Goal: Check status: Check status

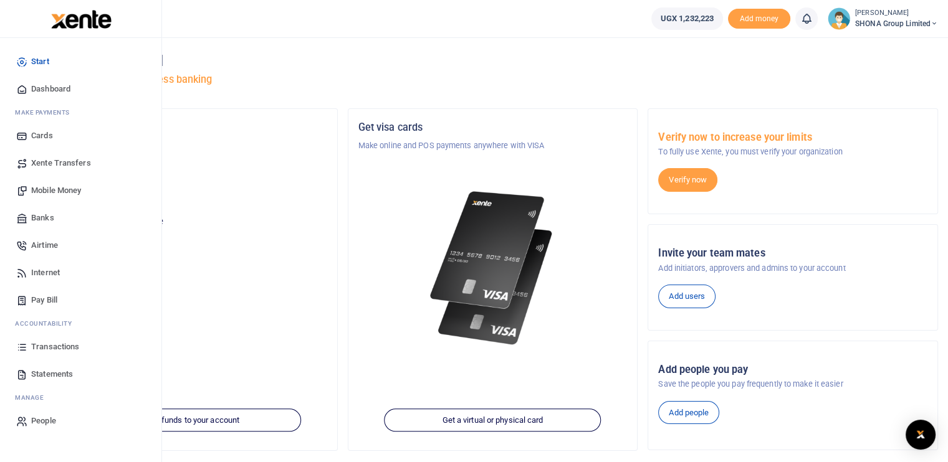
click at [60, 351] on span "Transactions" at bounding box center [55, 347] width 48 height 12
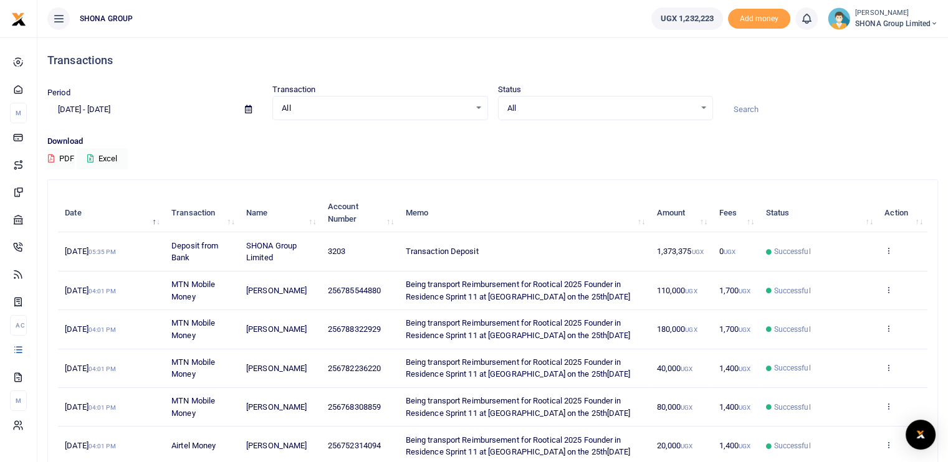
click at [135, 107] on input "[DATE] - [DATE]" at bounding box center [141, 109] width 188 height 21
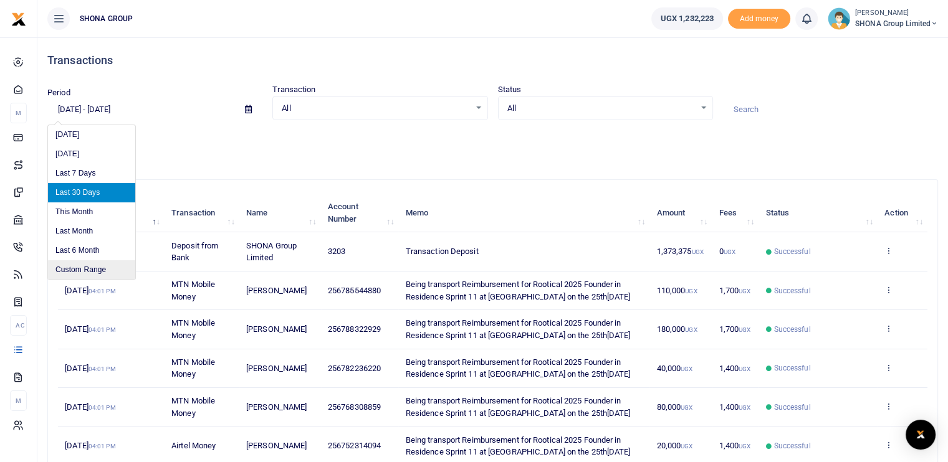
click at [98, 273] on li "Custom Range" at bounding box center [91, 269] width 87 height 19
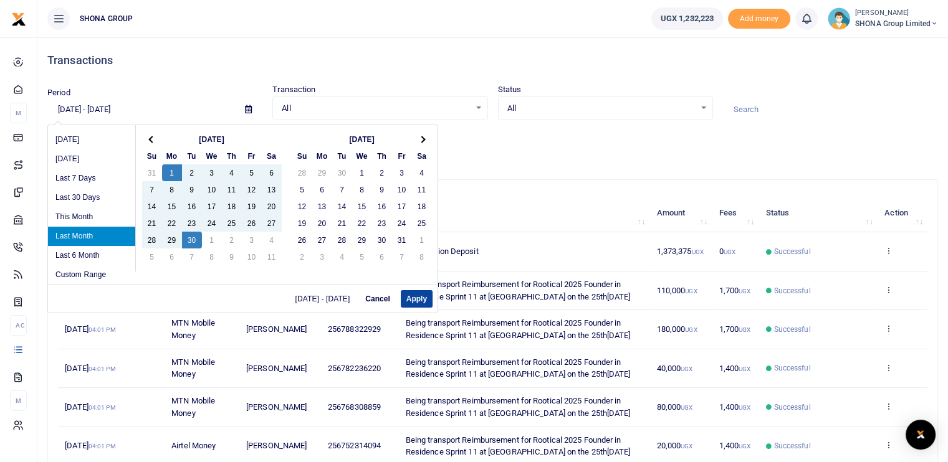
click at [412, 296] on button "Apply" at bounding box center [417, 298] width 32 height 17
type input "[DATE] - [DATE]"
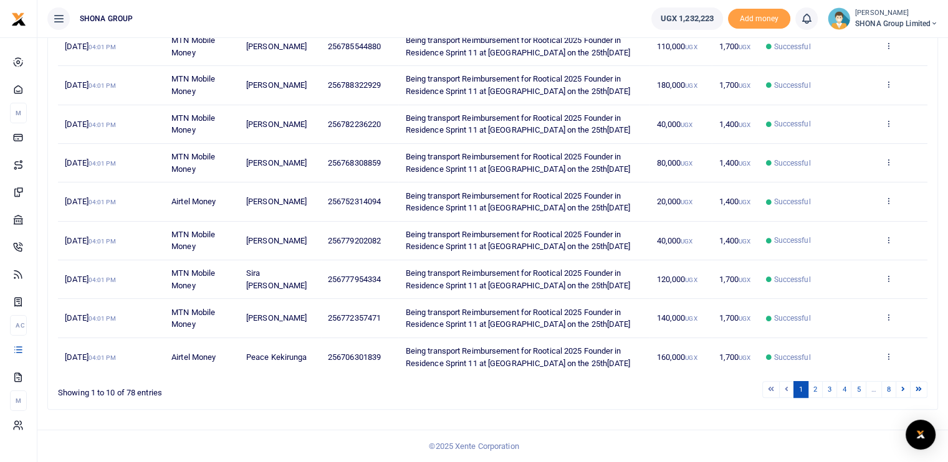
scroll to position [351, 0]
click at [536, 395] on ul "1 2 3 4 5 … 8" at bounding box center [676, 389] width 502 height 17
click at [860, 388] on link "5" at bounding box center [857, 389] width 15 height 17
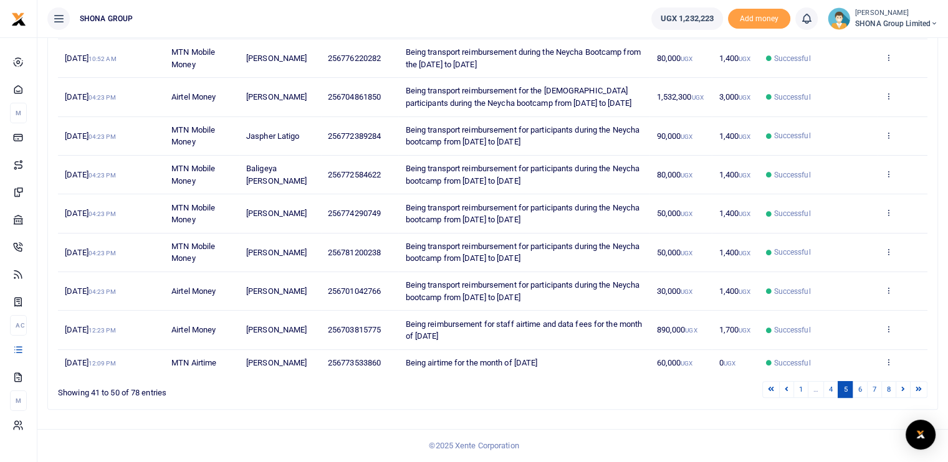
scroll to position [242, 0]
click at [891, 391] on link "8" at bounding box center [888, 389] width 15 height 17
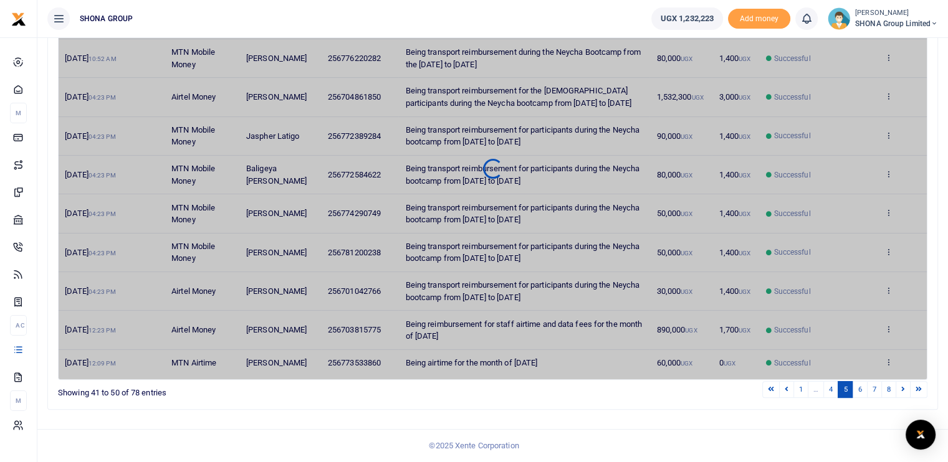
scroll to position [140, 0]
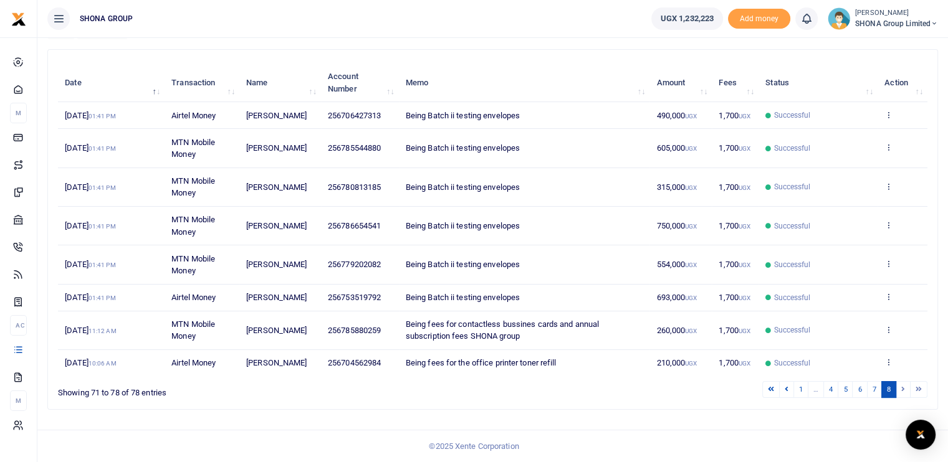
click at [900, 388] on li at bounding box center [903, 389] width 14 height 17
click at [902, 392] on li at bounding box center [903, 389] width 14 height 17
click at [902, 388] on li at bounding box center [903, 389] width 14 height 17
click at [901, 389] on li at bounding box center [903, 389] width 14 height 17
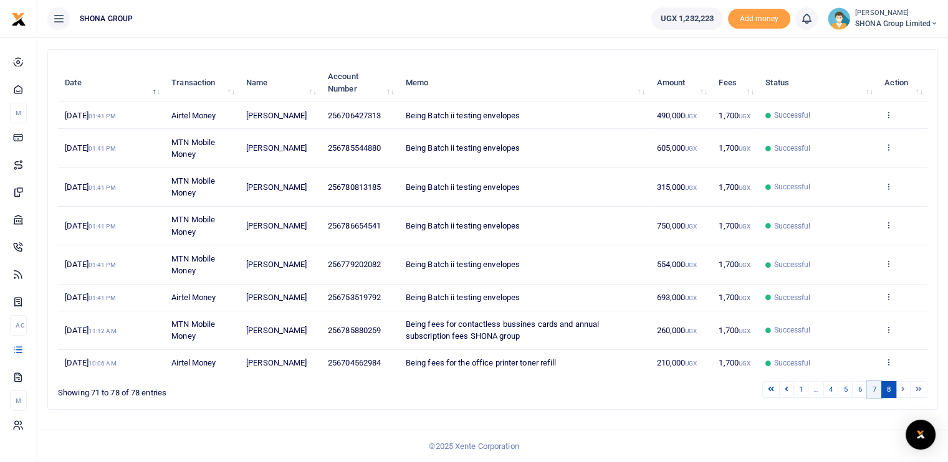
click at [875, 392] on link "7" at bounding box center [874, 389] width 15 height 17
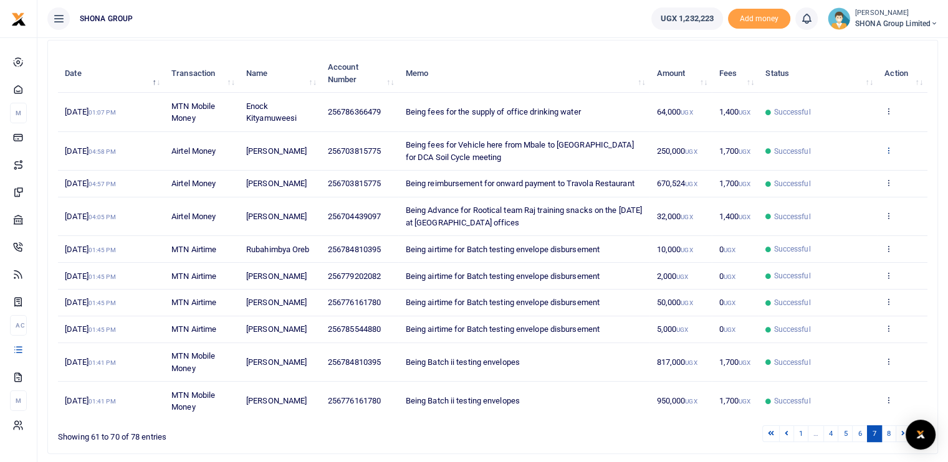
click at [885, 146] on icon at bounding box center [888, 150] width 8 height 9
click at [825, 168] on link "View details" at bounding box center [842, 170] width 98 height 17
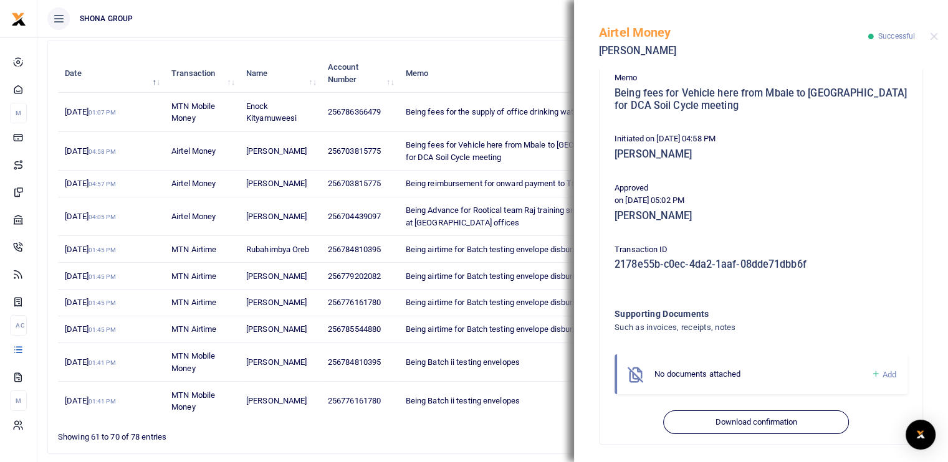
scroll to position [212, 0]
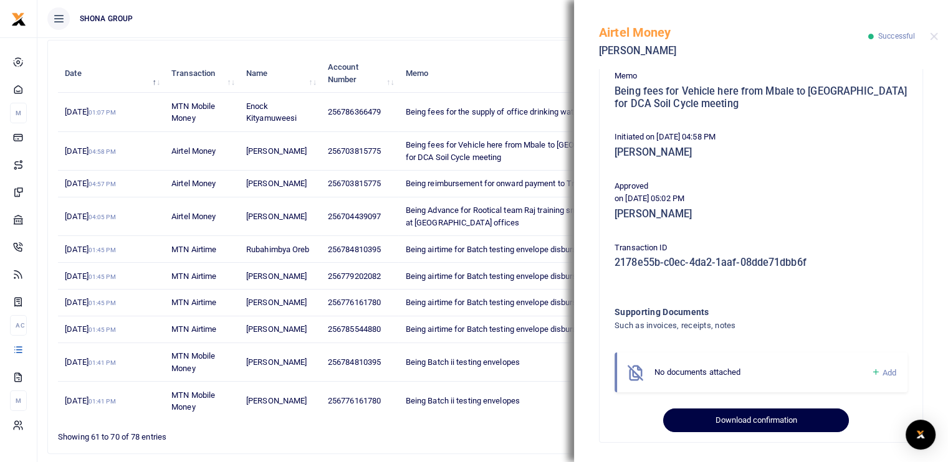
click at [743, 416] on button "Download confirmation" at bounding box center [755, 421] width 185 height 24
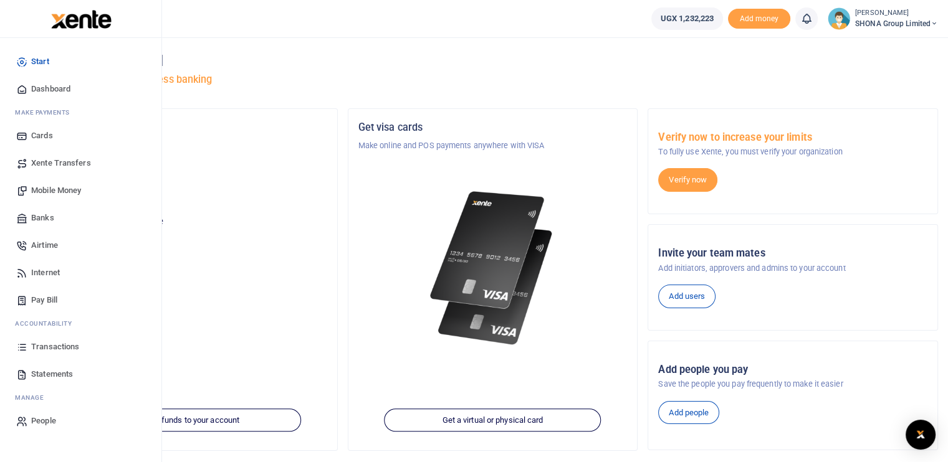
click at [52, 349] on span "Transactions" at bounding box center [55, 347] width 48 height 12
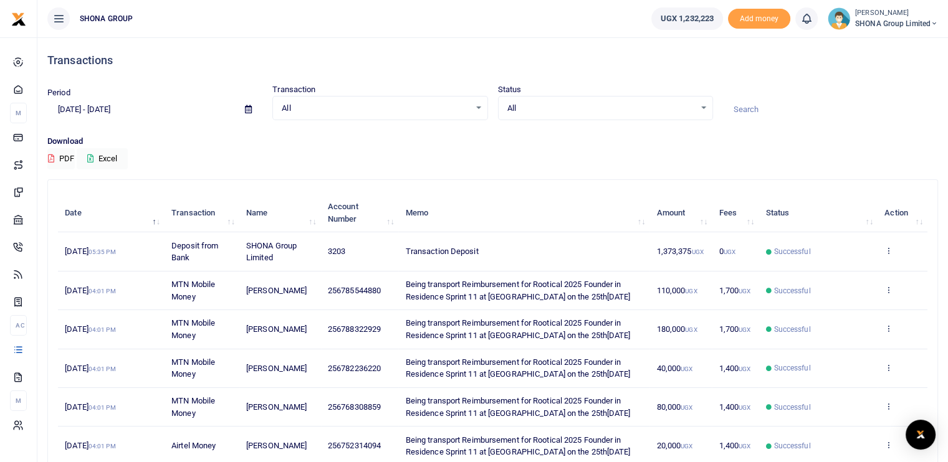
click at [122, 107] on input "[DATE] - [DATE]" at bounding box center [141, 109] width 188 height 21
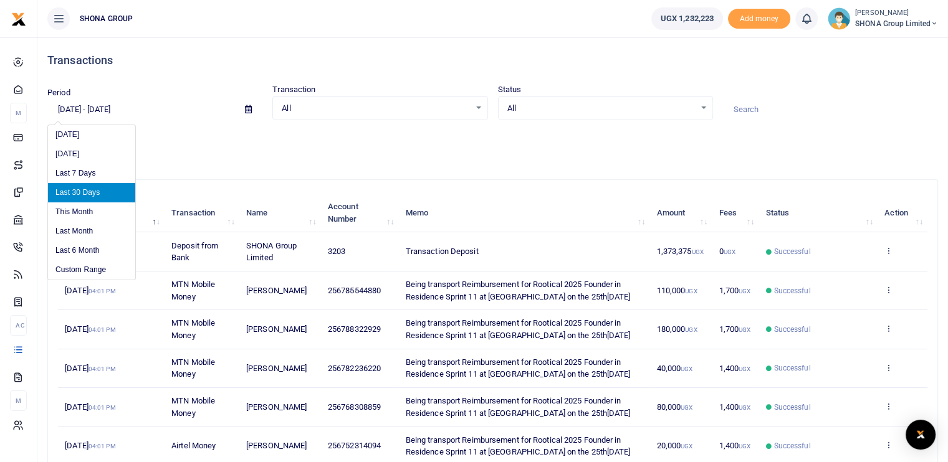
click at [174, 156] on div "Download PDF Excel" at bounding box center [492, 152] width 890 height 34
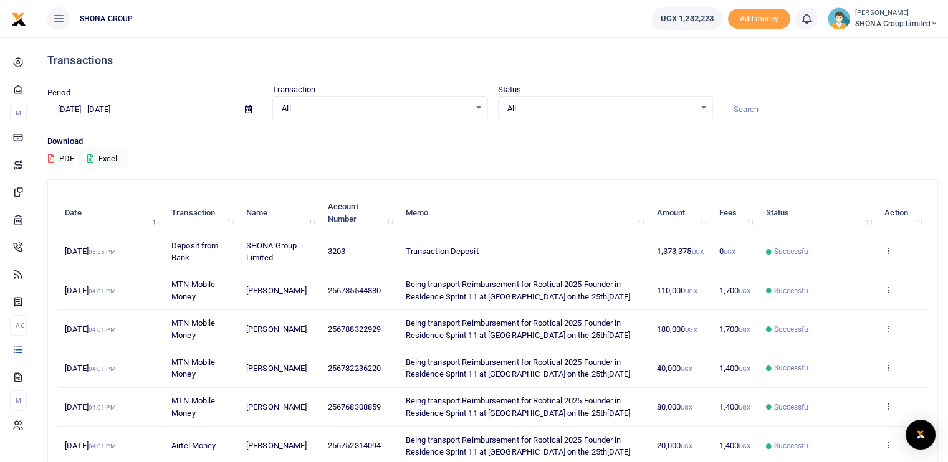
click at [101, 108] on input "09/03/2025 - 10/02/2025" at bounding box center [141, 109] width 188 height 21
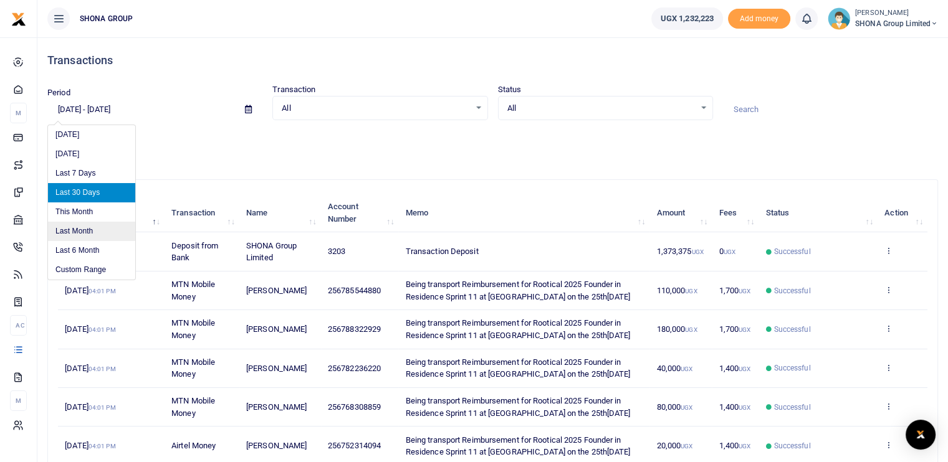
click at [94, 229] on li "Last Month" at bounding box center [91, 231] width 87 height 19
type input "09/01/2025 - 09/30/2025"
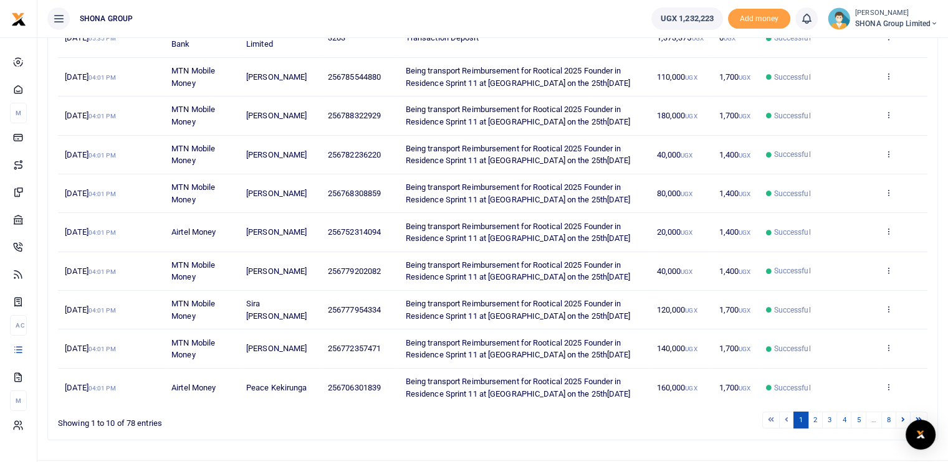
scroll to position [351, 0]
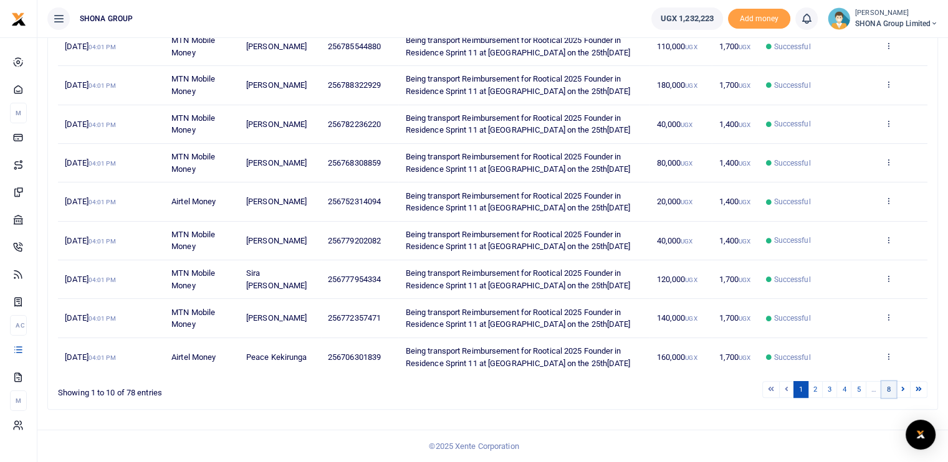
click at [895, 391] on link "8" at bounding box center [888, 389] width 15 height 17
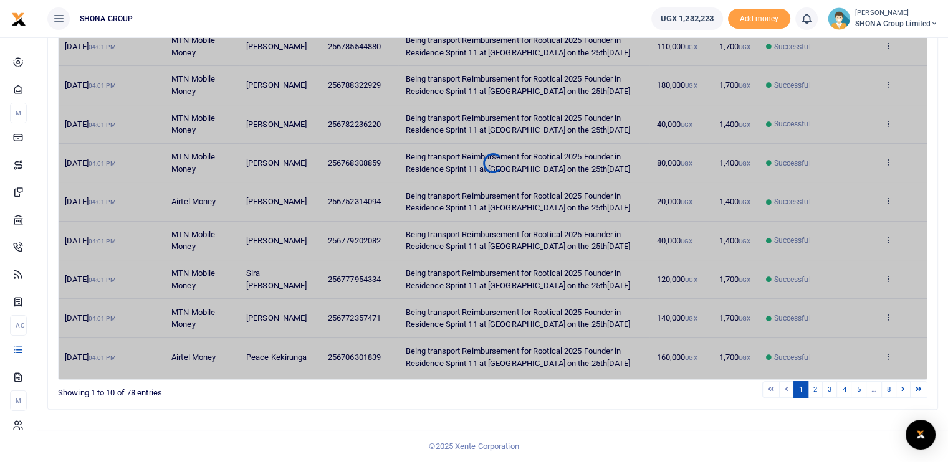
scroll to position [137, 0]
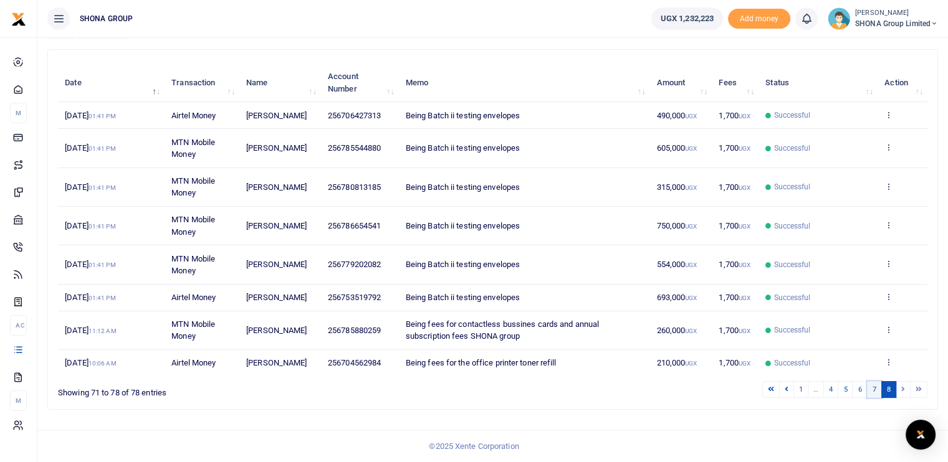
click at [873, 395] on link "7" at bounding box center [874, 389] width 15 height 17
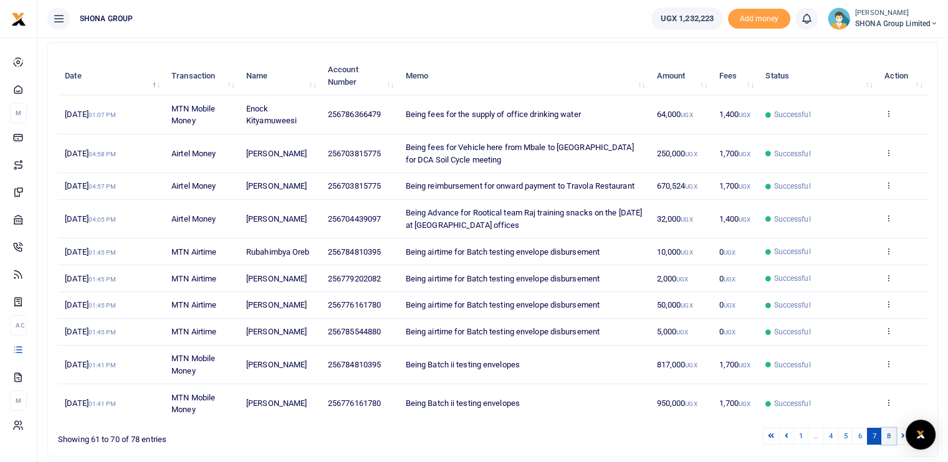
click at [889, 435] on link "8" at bounding box center [888, 436] width 15 height 17
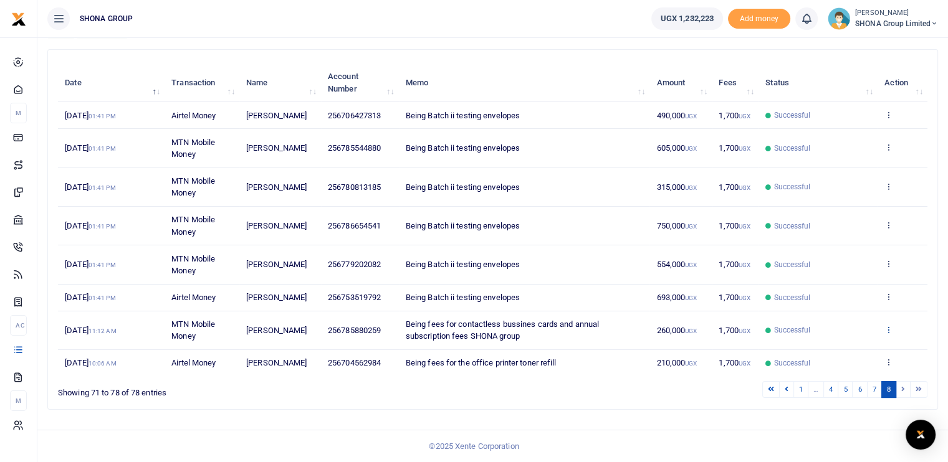
click at [887, 330] on icon at bounding box center [888, 329] width 8 height 9
click at [832, 350] on link "View details" at bounding box center [842, 355] width 98 height 17
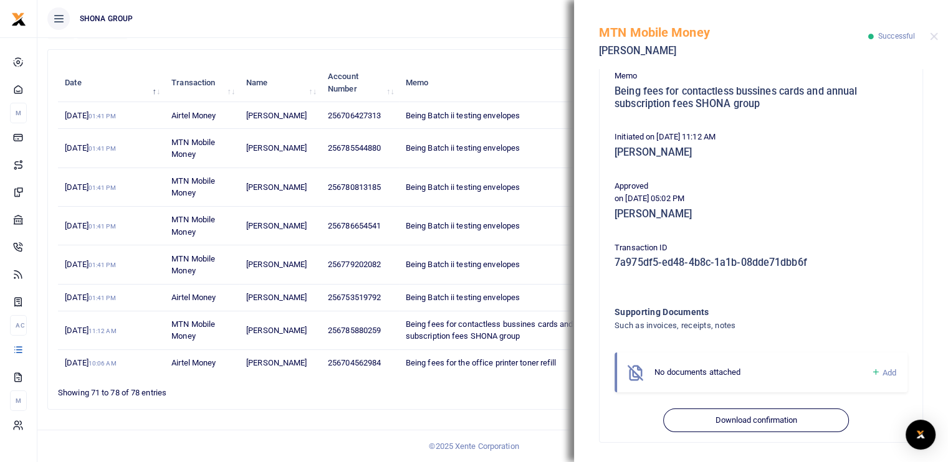
scroll to position [212, 0]
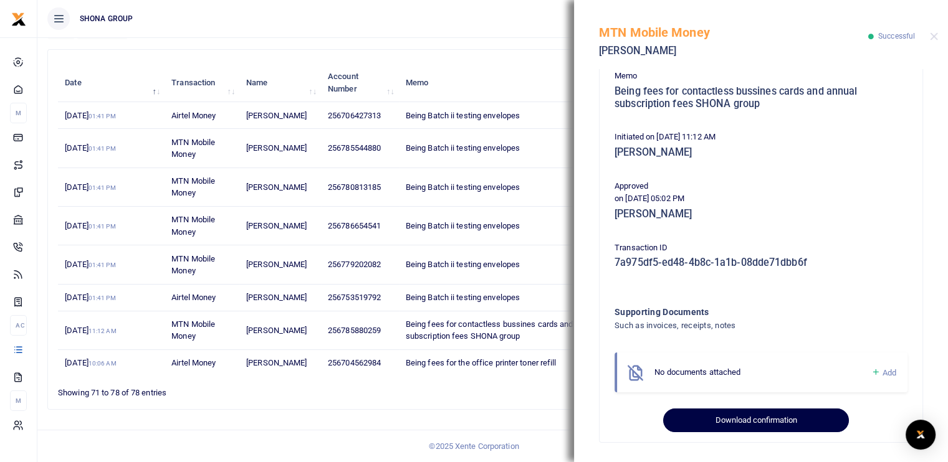
click at [713, 421] on button "Download confirmation" at bounding box center [755, 421] width 185 height 24
